Goal: Transaction & Acquisition: Subscribe to service/newsletter

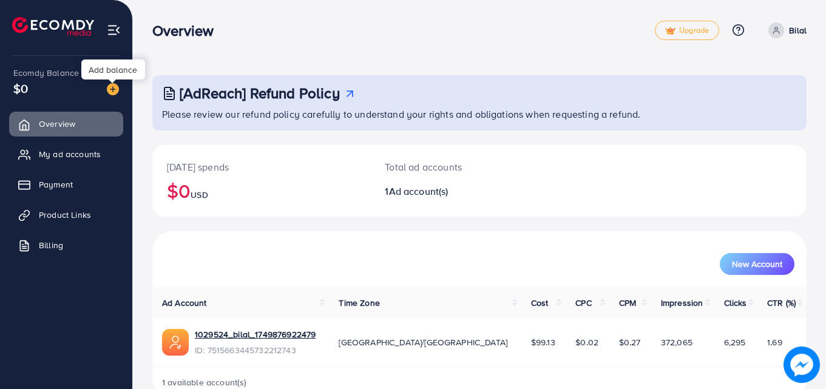
click at [110, 86] on img at bounding box center [113, 89] width 12 height 12
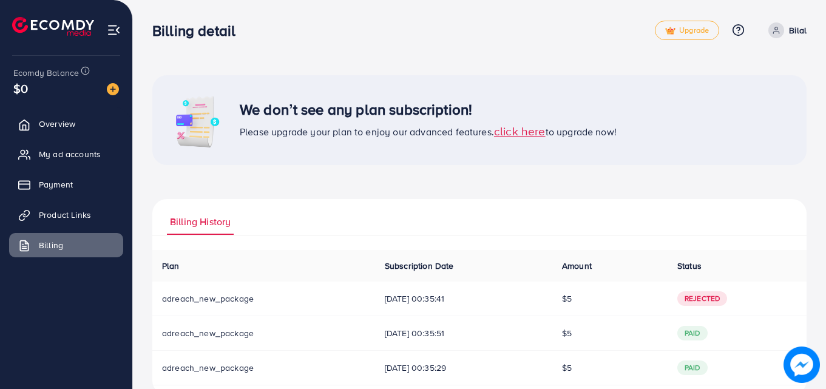
click at [520, 133] on span "click here" at bounding box center [520, 131] width 52 height 16
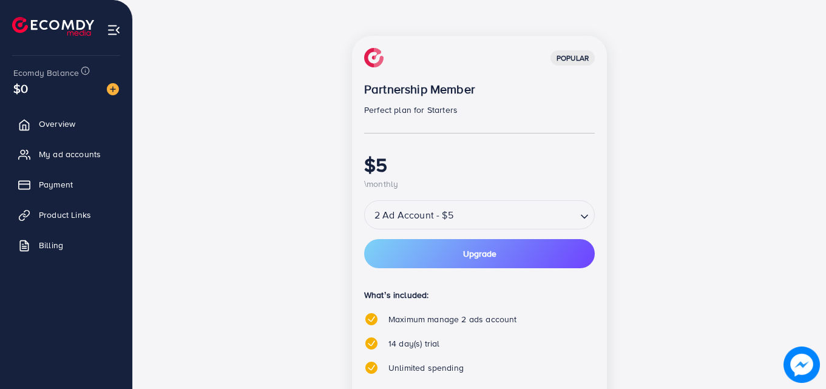
scroll to position [156, 0]
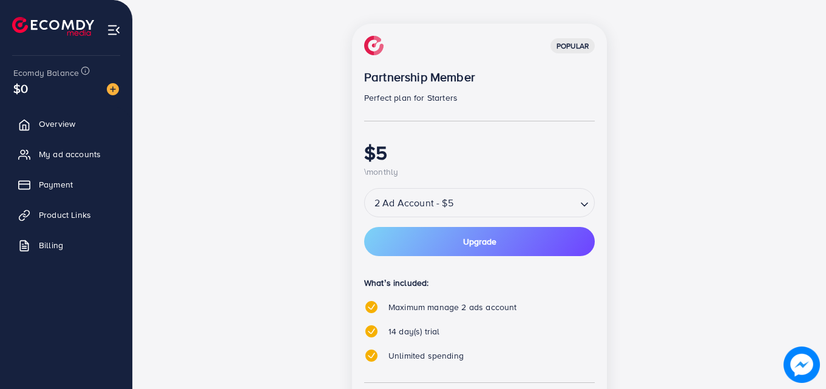
click at [450, 226] on div "popular Partnership Member Perfect plan for Starters $5 \monthly 2 Ad Account -…" at bounding box center [479, 268] width 255 height 488
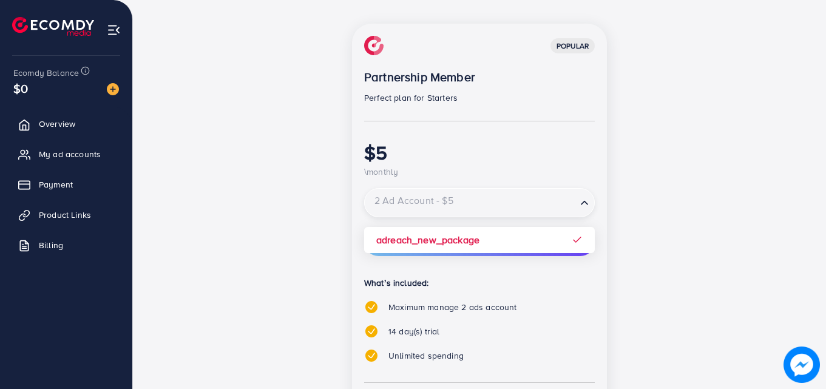
click at [462, 206] on input "Search for option" at bounding box center [470, 202] width 209 height 21
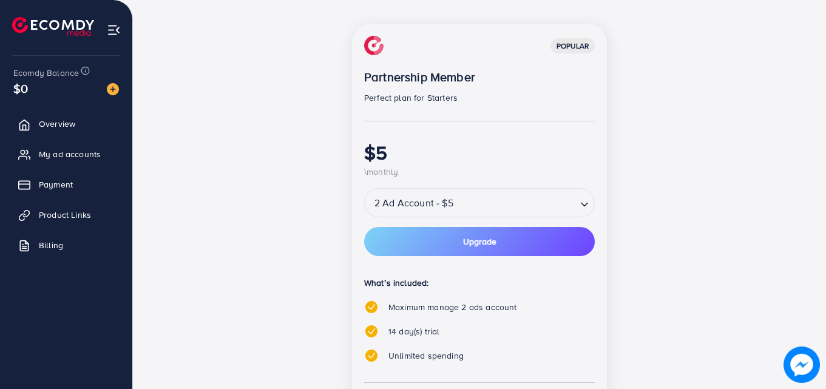
click at [271, 233] on div "popular Partnership Member Perfect plan for Starters $5 \monthly 2 Ad Account -…" at bounding box center [479, 275] width 524 height 503
click at [406, 239] on button "Upgrade" at bounding box center [479, 241] width 231 height 29
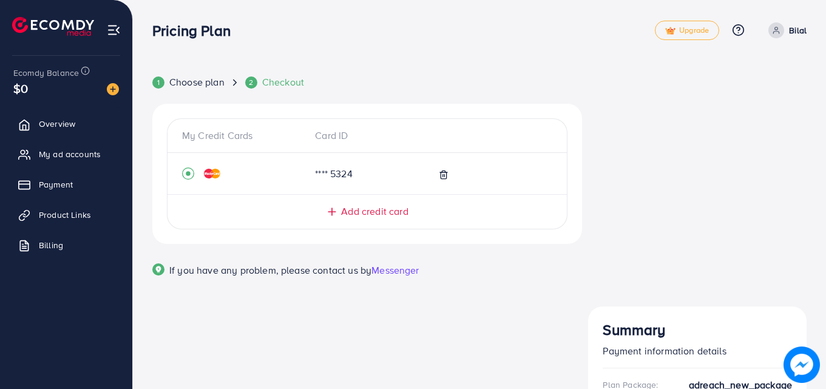
click at [629, 379] on div "Plan Package:" at bounding box center [630, 385] width 55 height 12
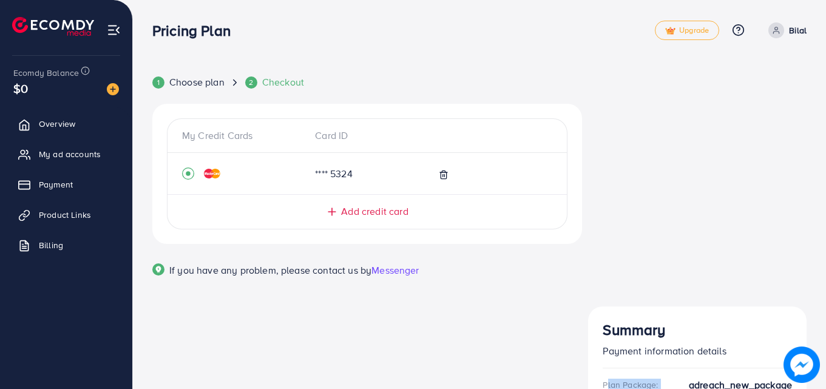
click at [629, 379] on div "Plan Package:" at bounding box center [630, 385] width 55 height 12
click at [638, 379] on div "Plan Package:" at bounding box center [630, 385] width 55 height 12
click at [444, 173] on icon at bounding box center [444, 175] width 10 height 10
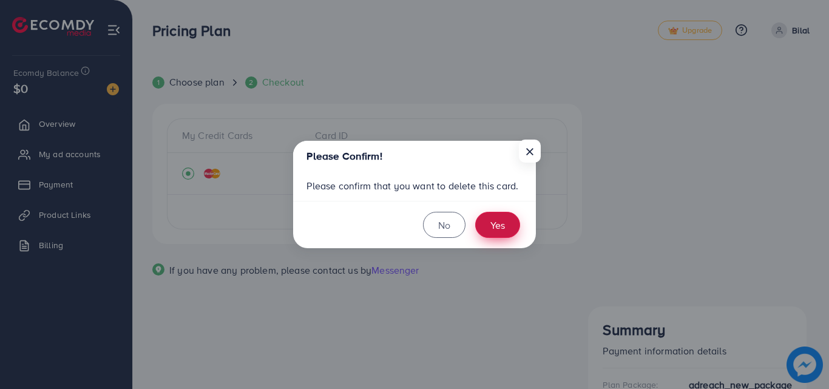
click at [486, 226] on button "Yes" at bounding box center [497, 225] width 45 height 26
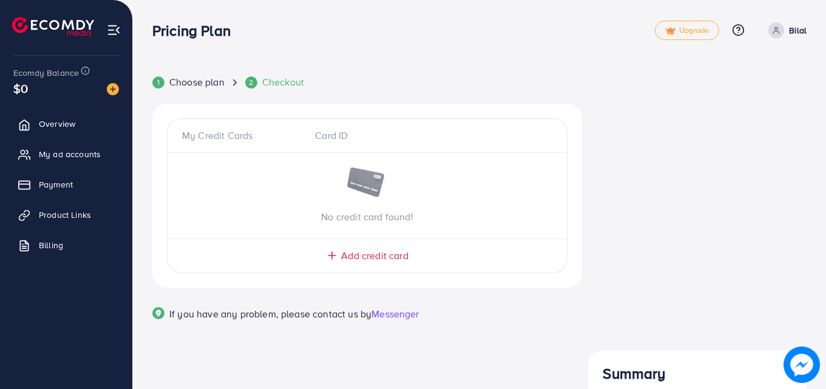
click at [336, 239] on hr at bounding box center [367, 239] width 399 height 1
click at [343, 251] on span "Add credit card" at bounding box center [374, 256] width 67 height 14
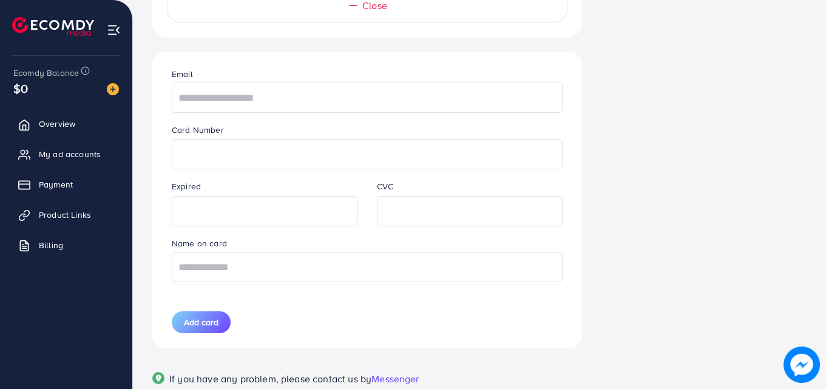
scroll to position [260, 0]
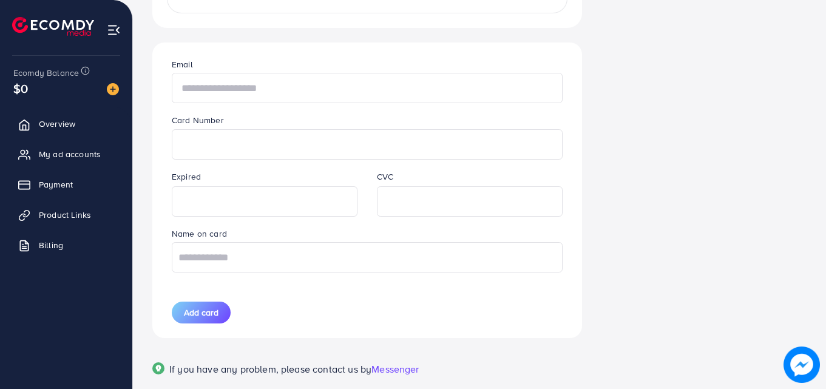
click at [192, 86] on input "text" at bounding box center [367, 88] width 391 height 30
paste input "**********"
type input "**********"
click at [280, 256] on input "text" at bounding box center [367, 257] width 391 height 30
type input "**********"
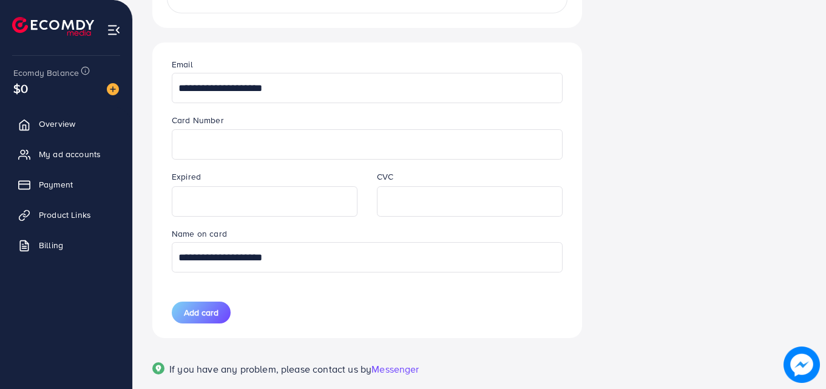
click at [194, 300] on div "**********" at bounding box center [367, 190] width 410 height 296
click at [188, 319] on span "Add card" at bounding box center [201, 313] width 35 height 12
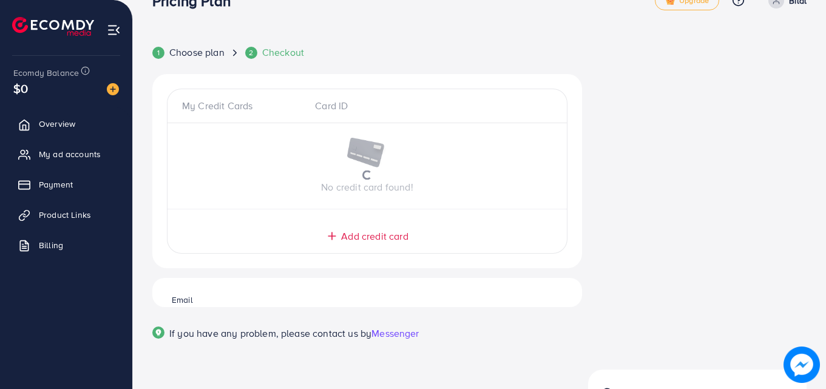
scroll to position [10, 0]
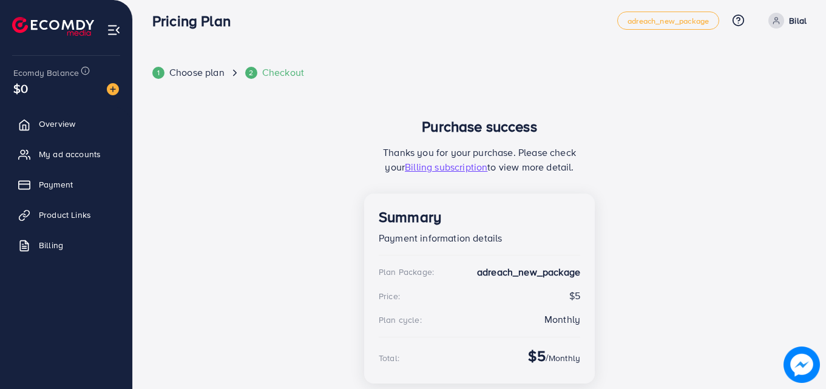
scroll to position [10, 0]
